Goal: Check status

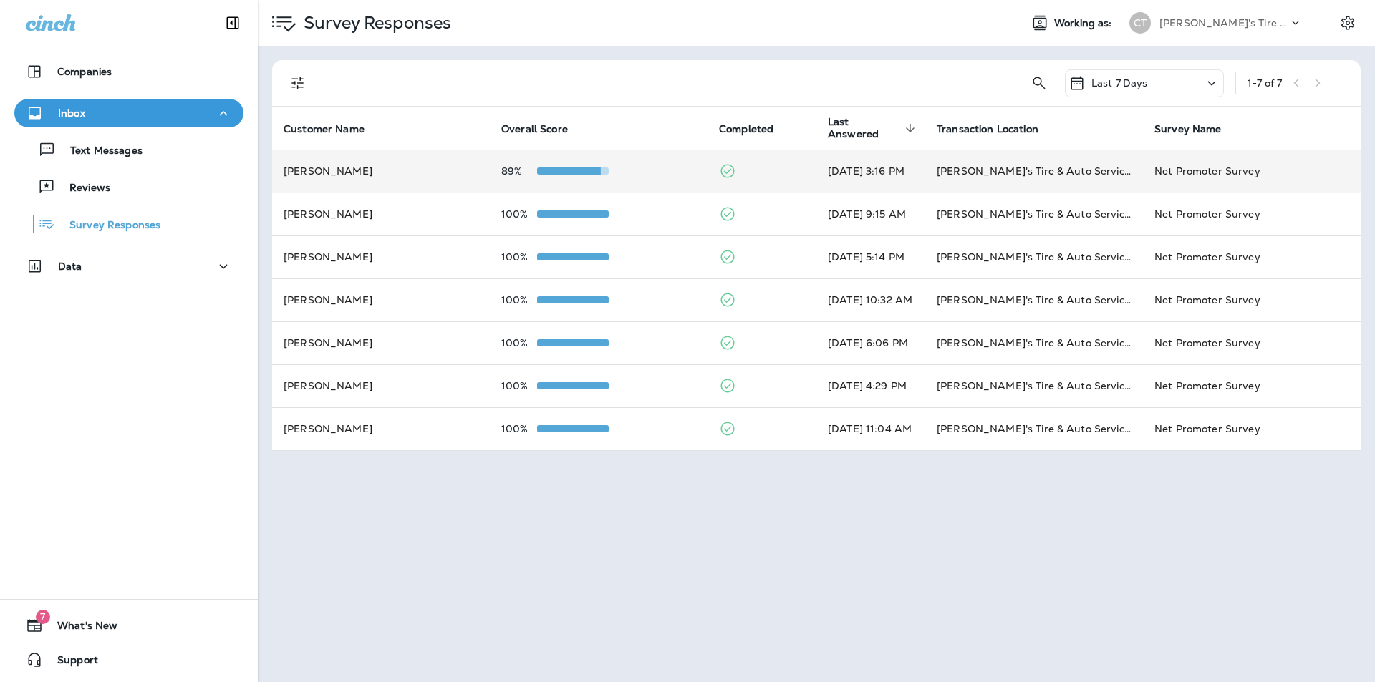
click at [563, 173] on span at bounding box center [565, 171] width 72 height 7
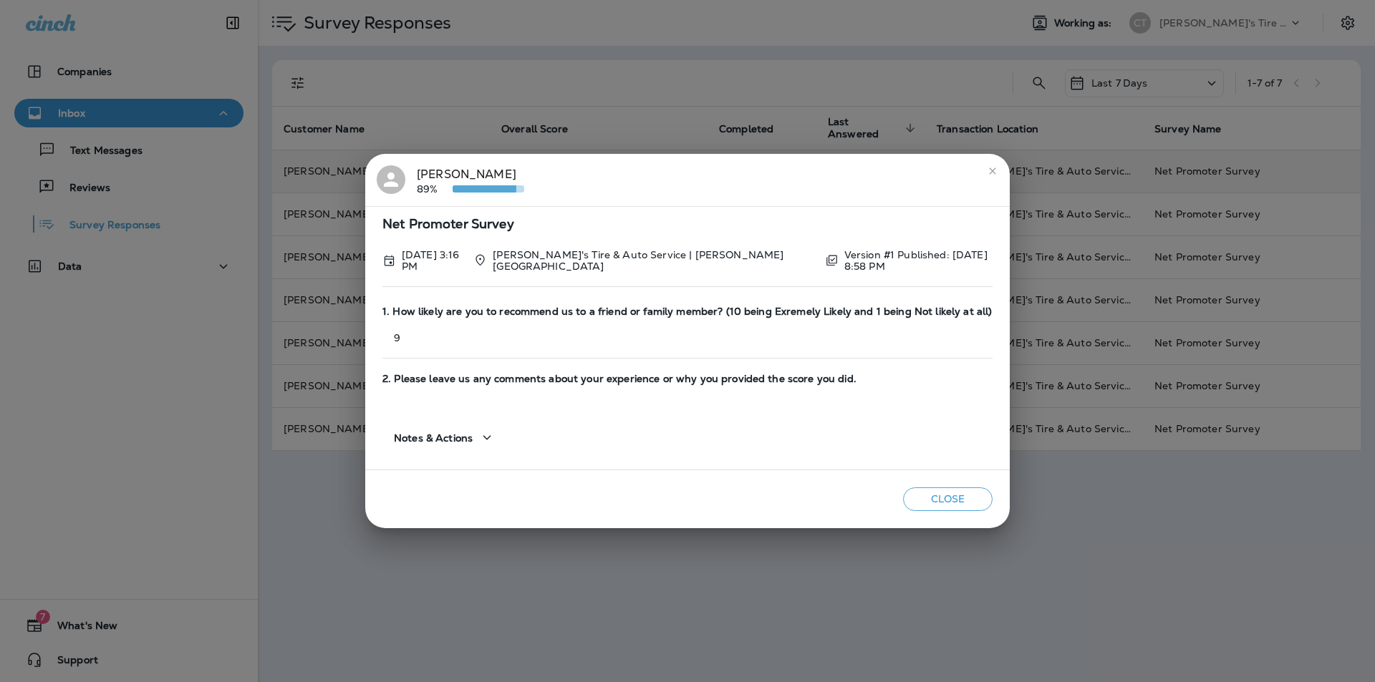
click at [990, 172] on icon "close" at bounding box center [992, 170] width 11 height 11
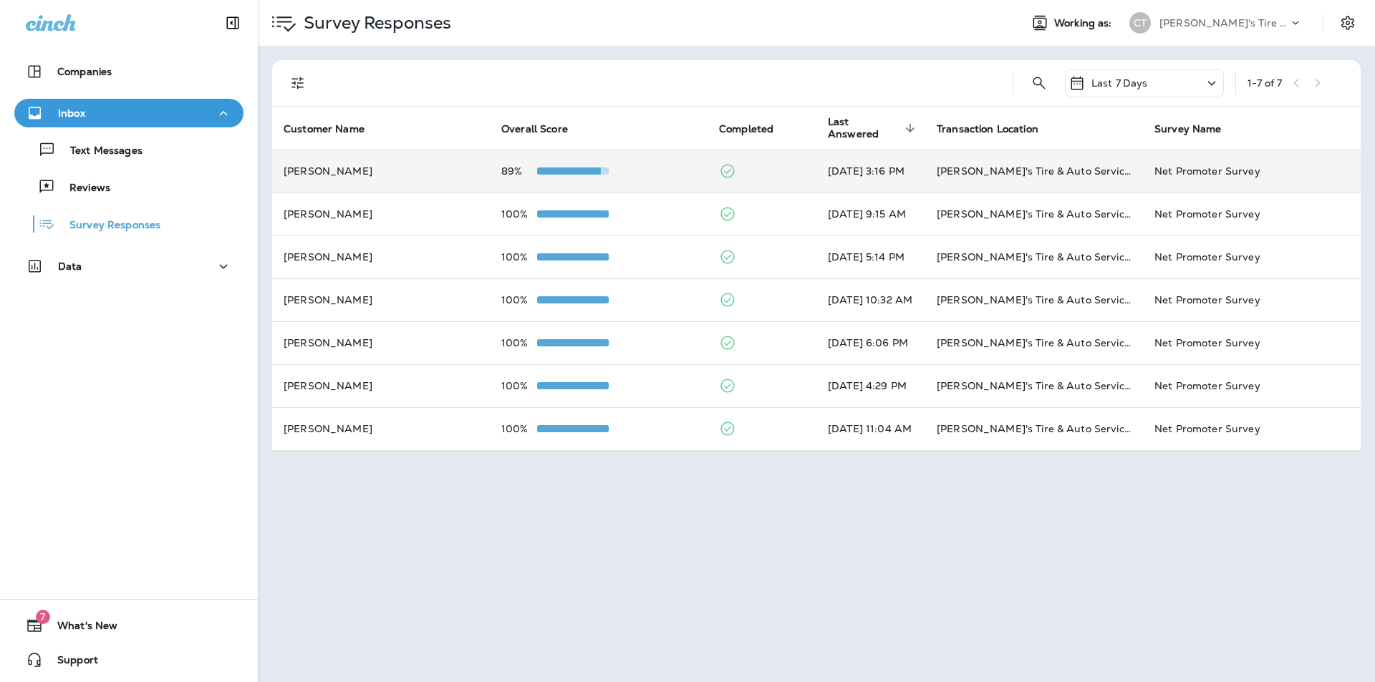
click at [419, 174] on td "[PERSON_NAME]" at bounding box center [381, 171] width 218 height 43
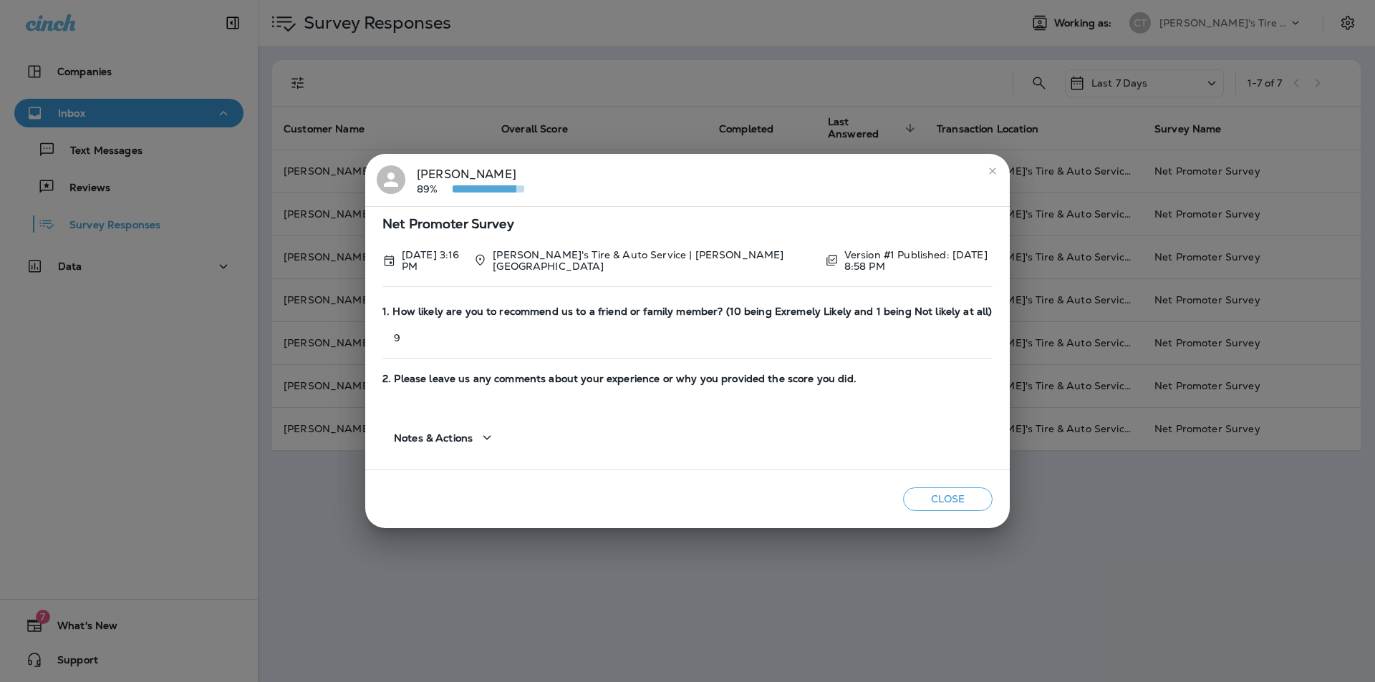
click at [996, 172] on icon "close" at bounding box center [992, 170] width 11 height 11
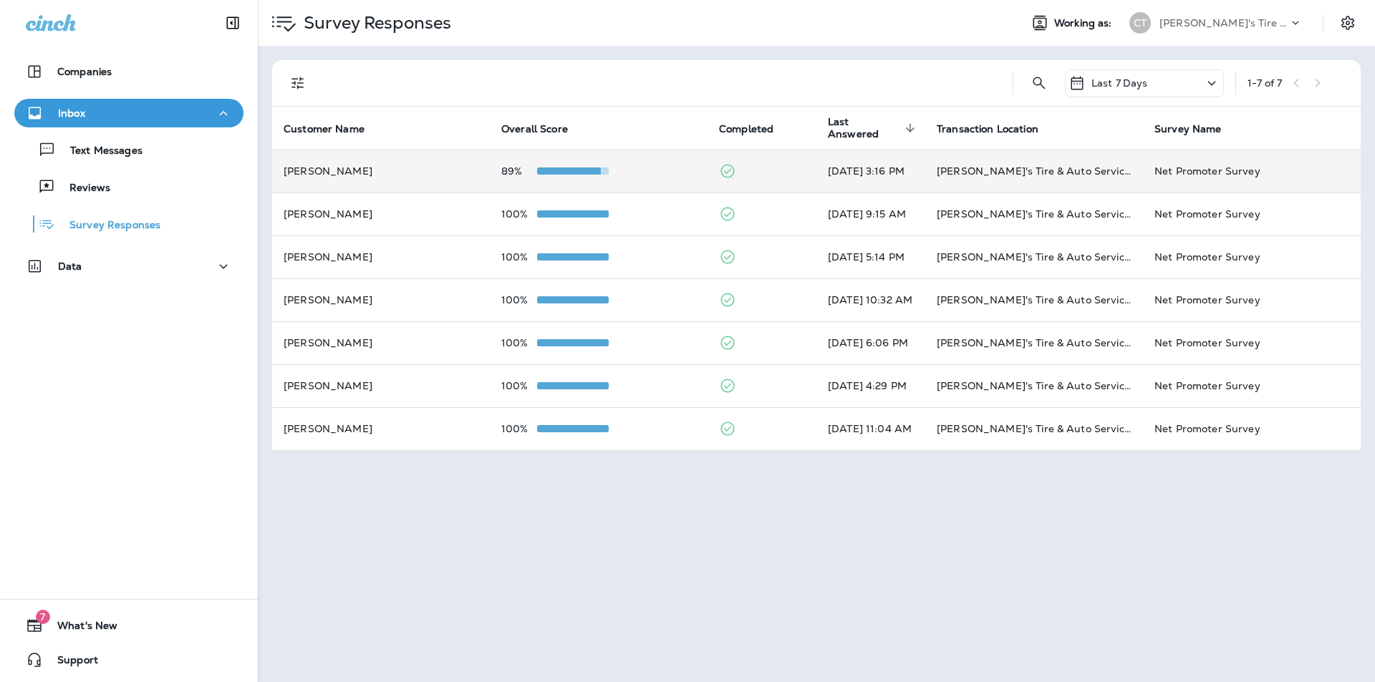
click at [723, 168] on td at bounding box center [762, 171] width 109 height 43
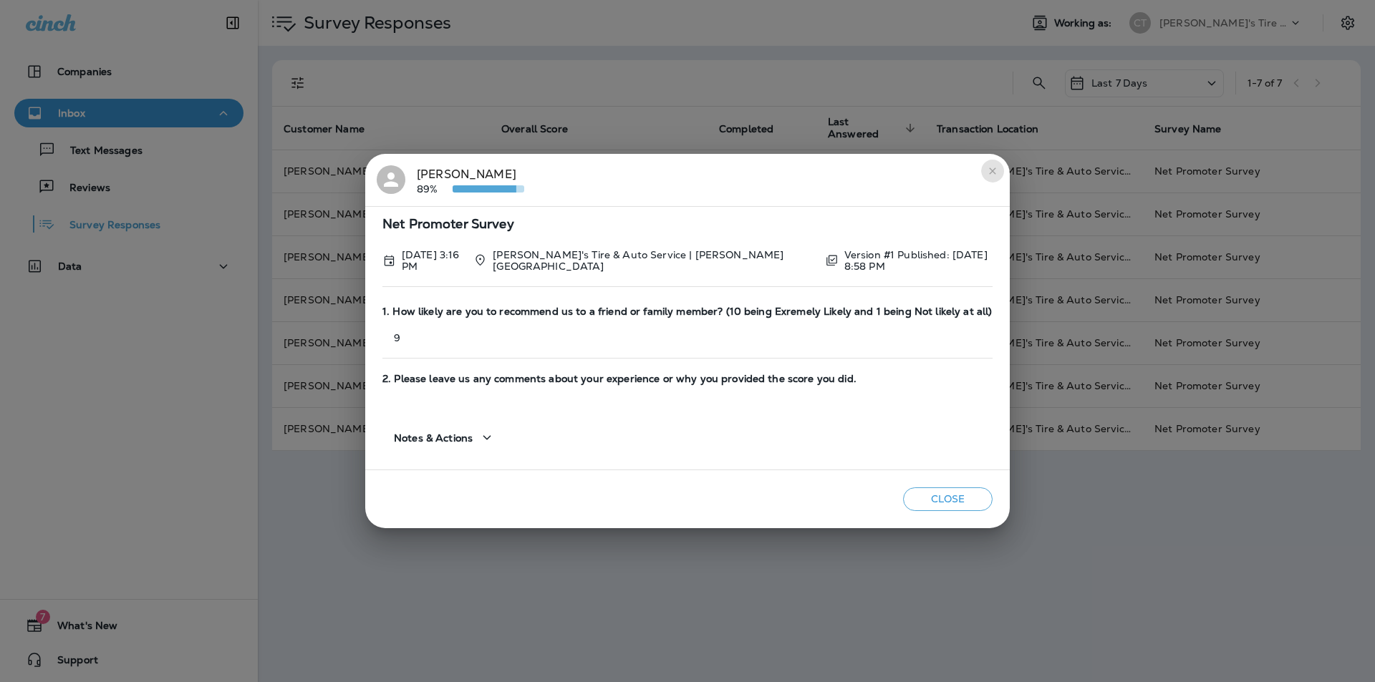
click at [995, 173] on icon "close" at bounding box center [992, 171] width 6 height 6
